Goal: Information Seeking & Learning: Learn about a topic

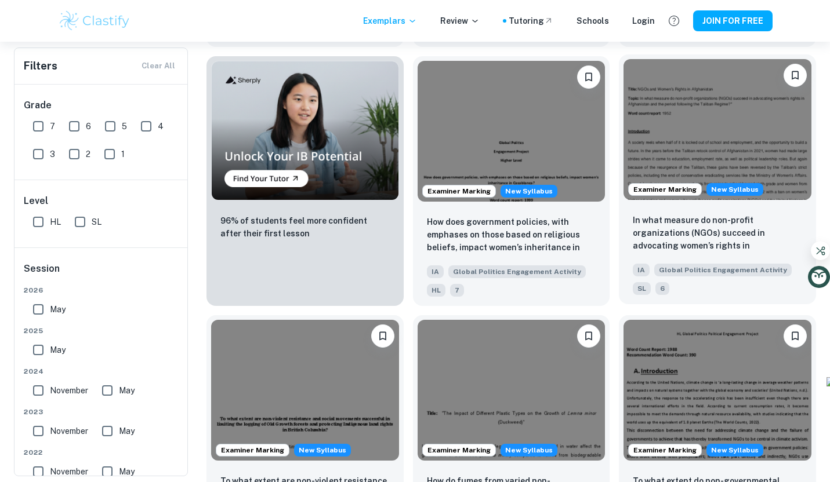
scroll to position [728, 0]
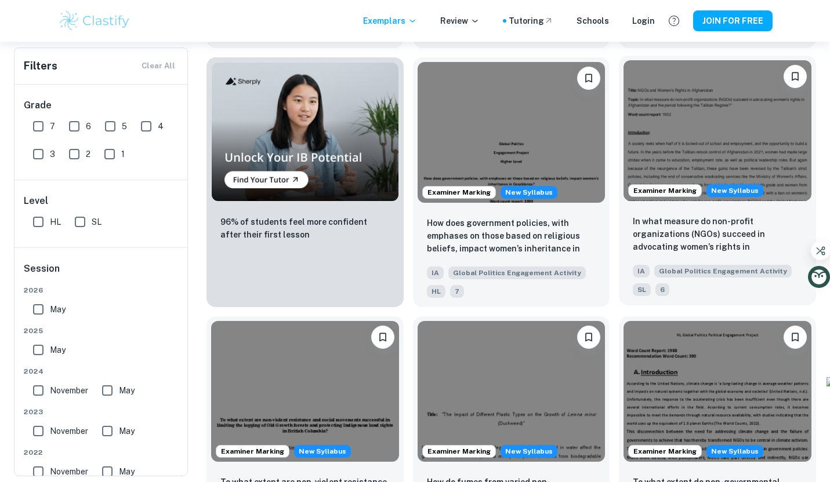
click at [707, 143] on img at bounding box center [717, 130] width 188 height 141
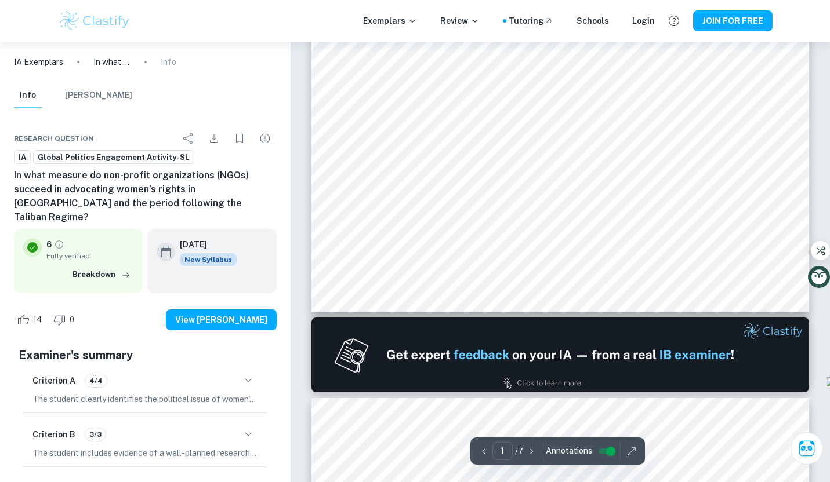
scroll to position [819, 0]
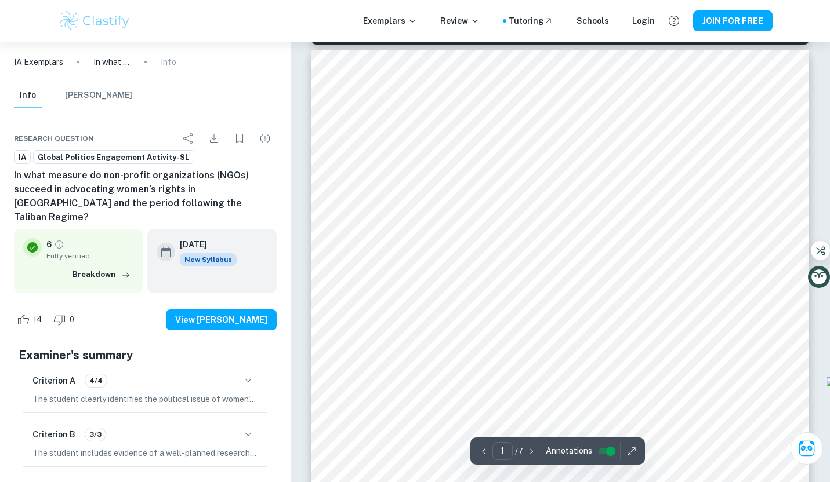
type input "2"
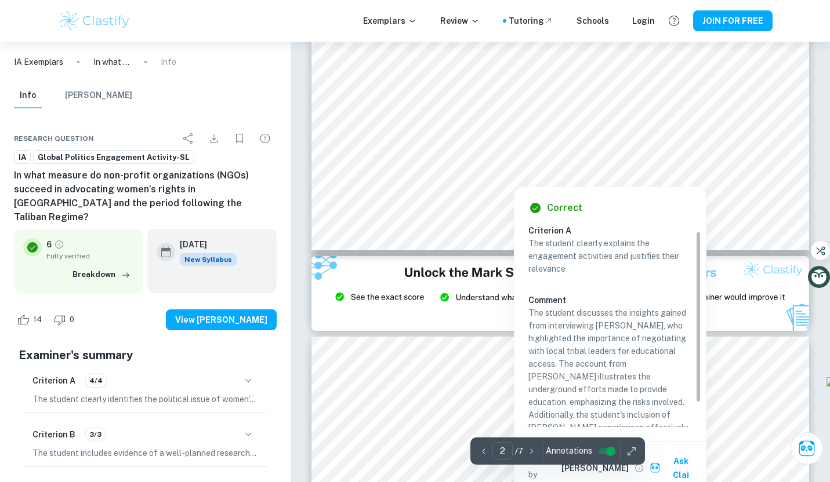
scroll to position [37, 0]
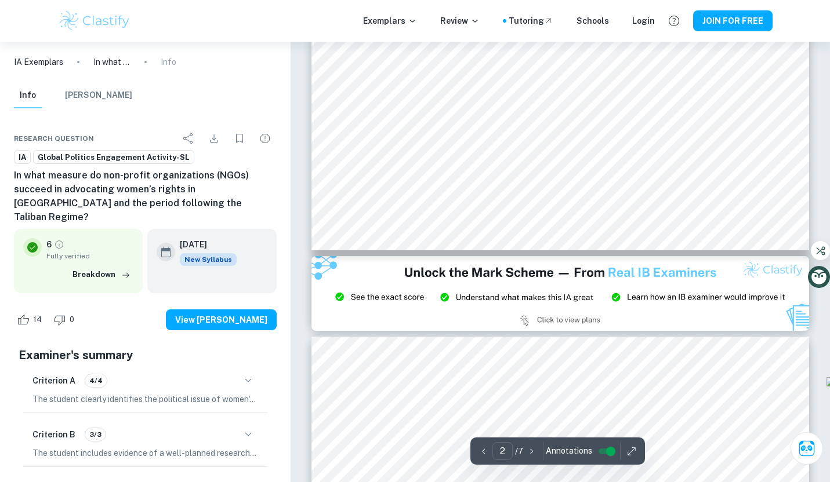
click at [456, 168] on div at bounding box center [513, 174] width 229 height 18
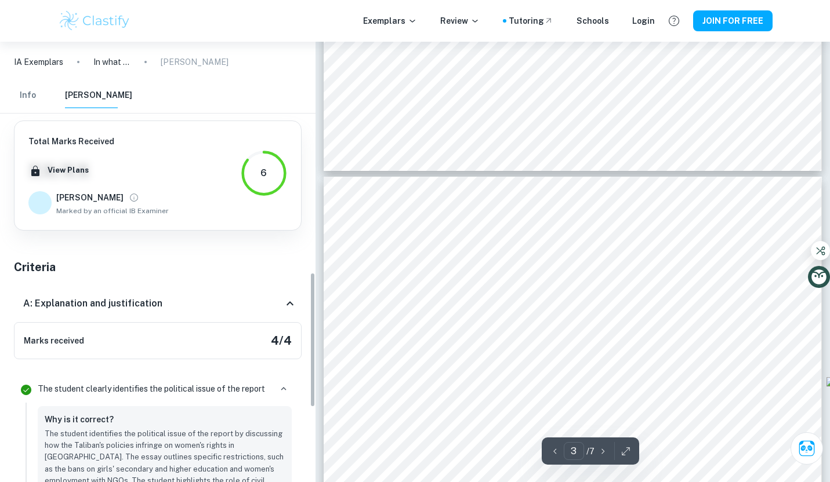
scroll to position [1393, 0]
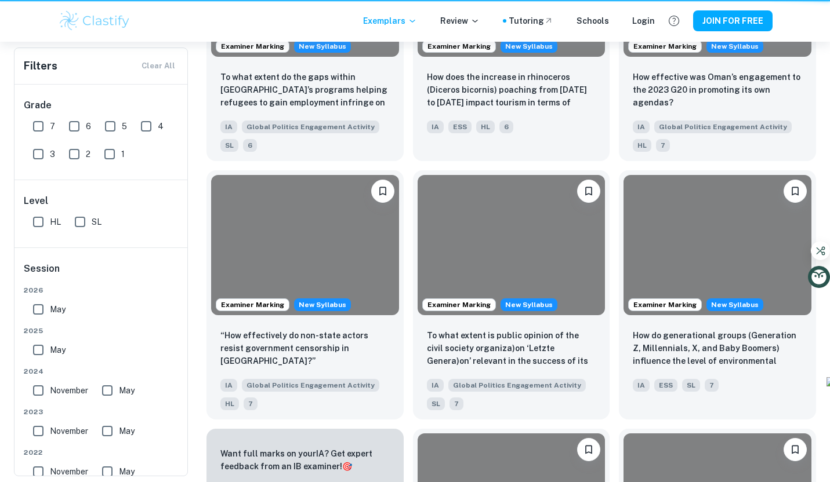
scroll to position [728, 0]
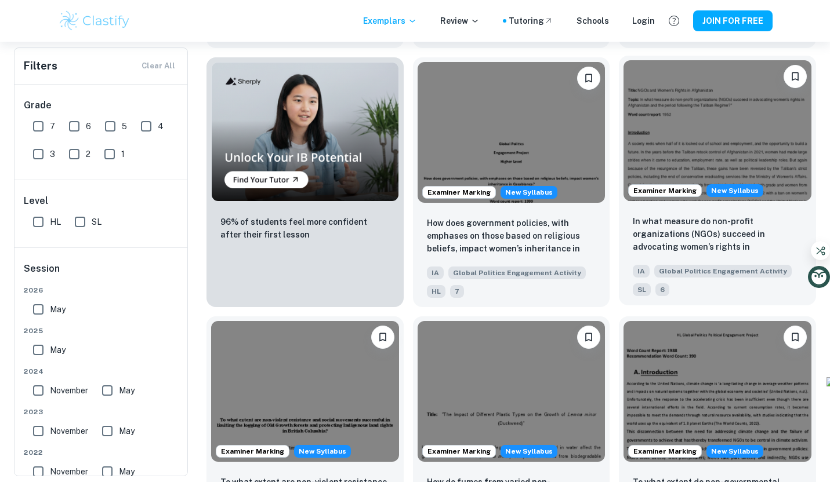
click at [681, 102] on img at bounding box center [717, 130] width 188 height 141
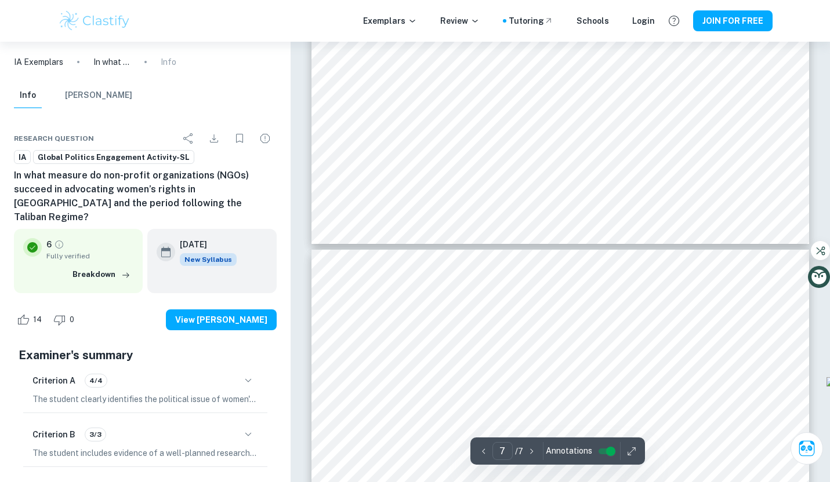
type input "6"
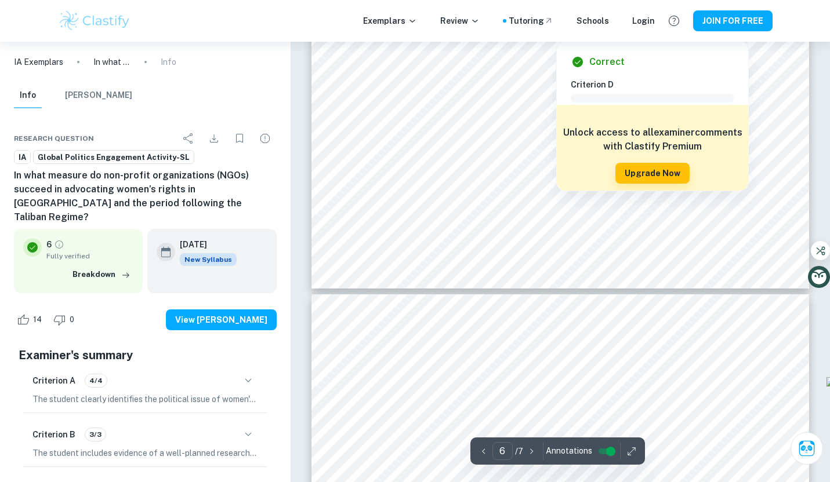
scroll to position [3820, 0]
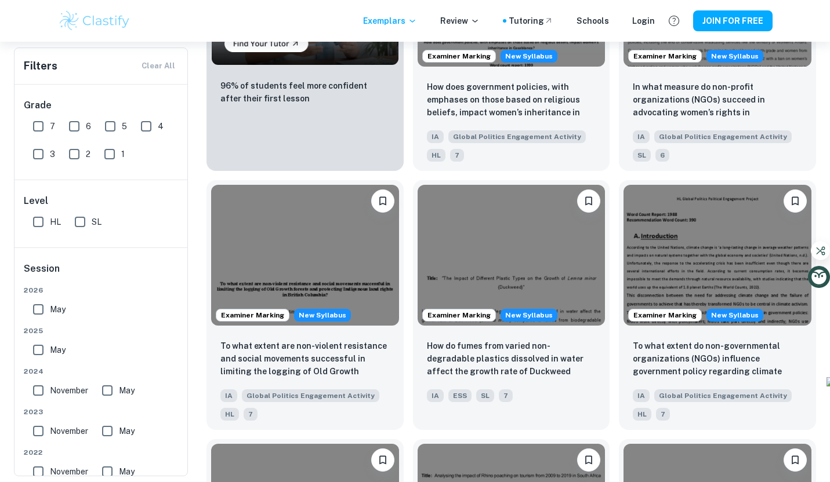
scroll to position [865, 0]
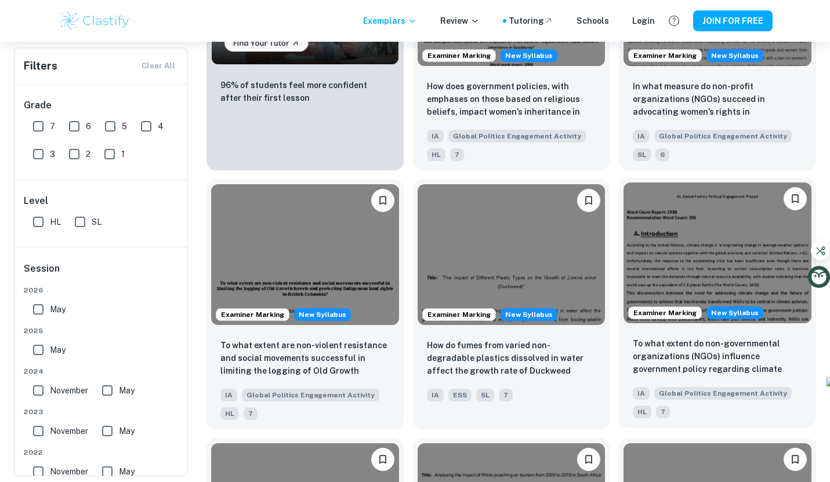
click at [660, 281] on img at bounding box center [717, 253] width 188 height 141
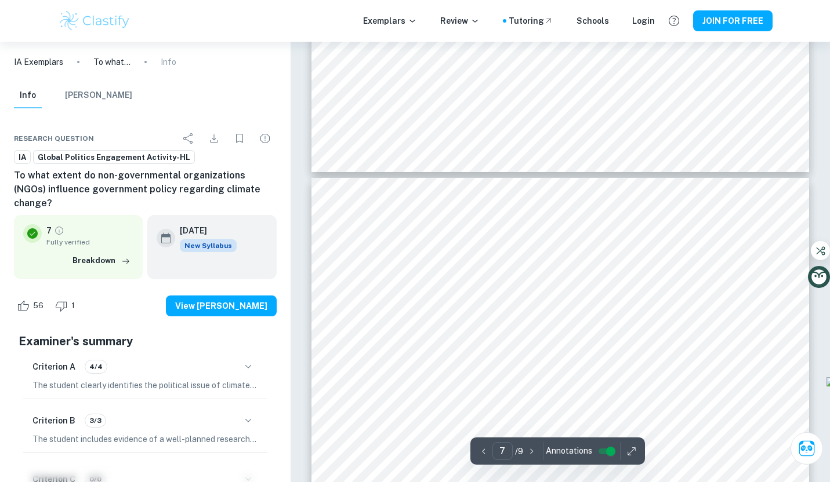
type input "6"
